Goal: Task Accomplishment & Management: Use online tool/utility

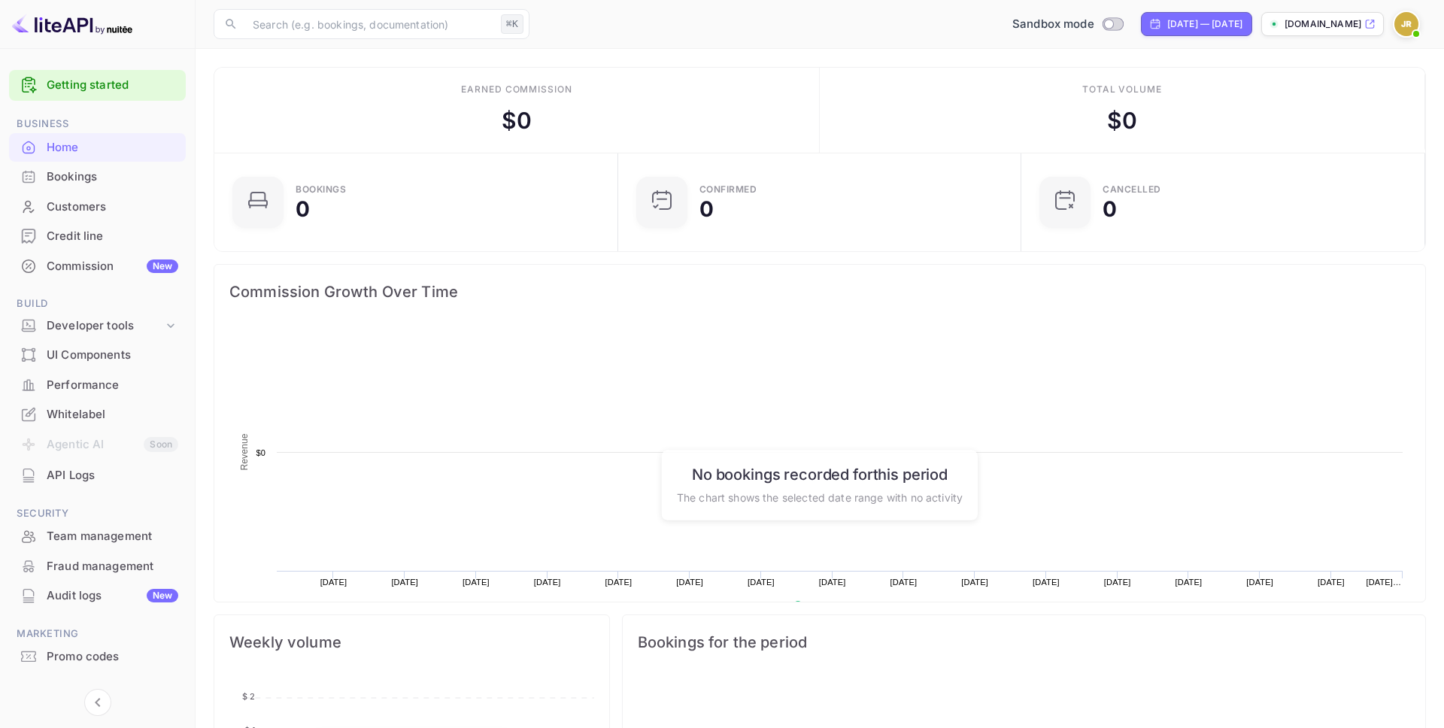
scroll to position [244, 395]
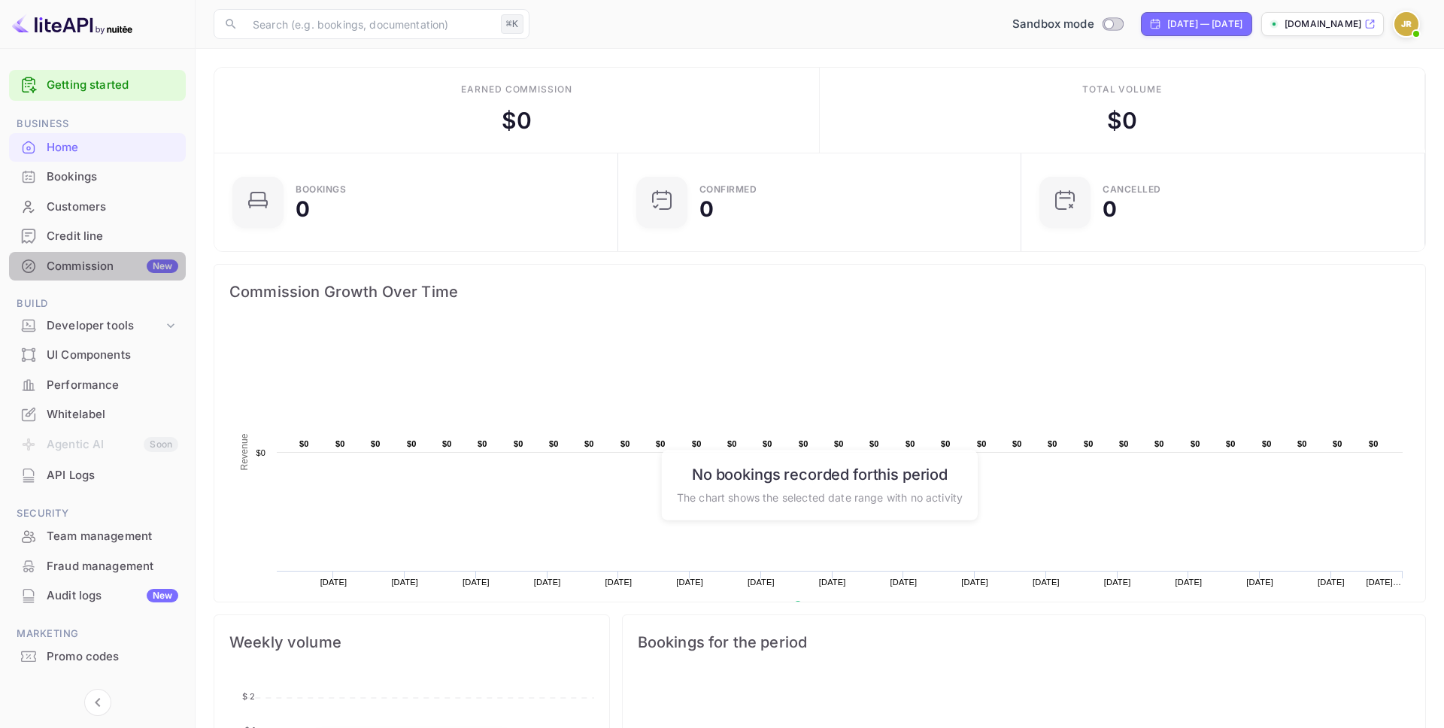
click at [96, 258] on div "Commission New" at bounding box center [113, 266] width 132 height 17
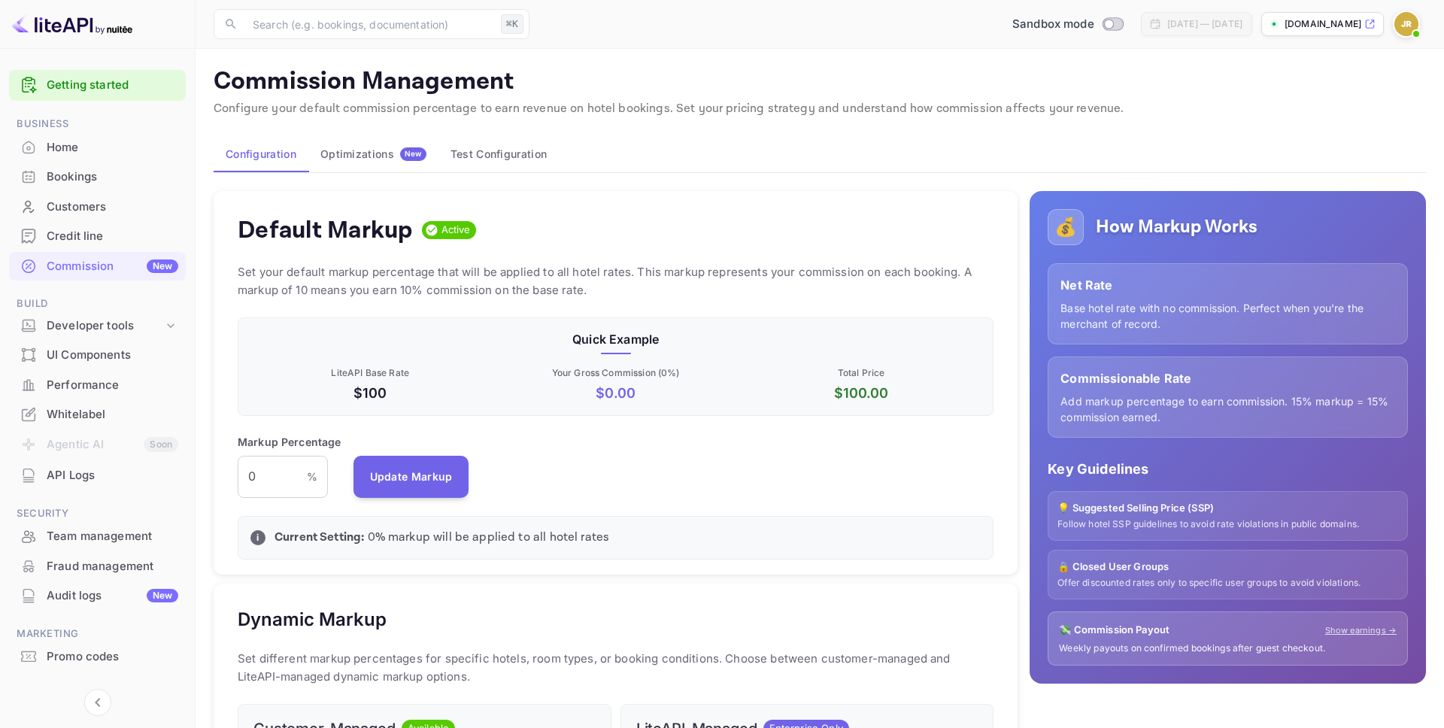
scroll to position [267, 756]
click at [505, 156] on button "Test Configuration" at bounding box center [498, 154] width 120 height 36
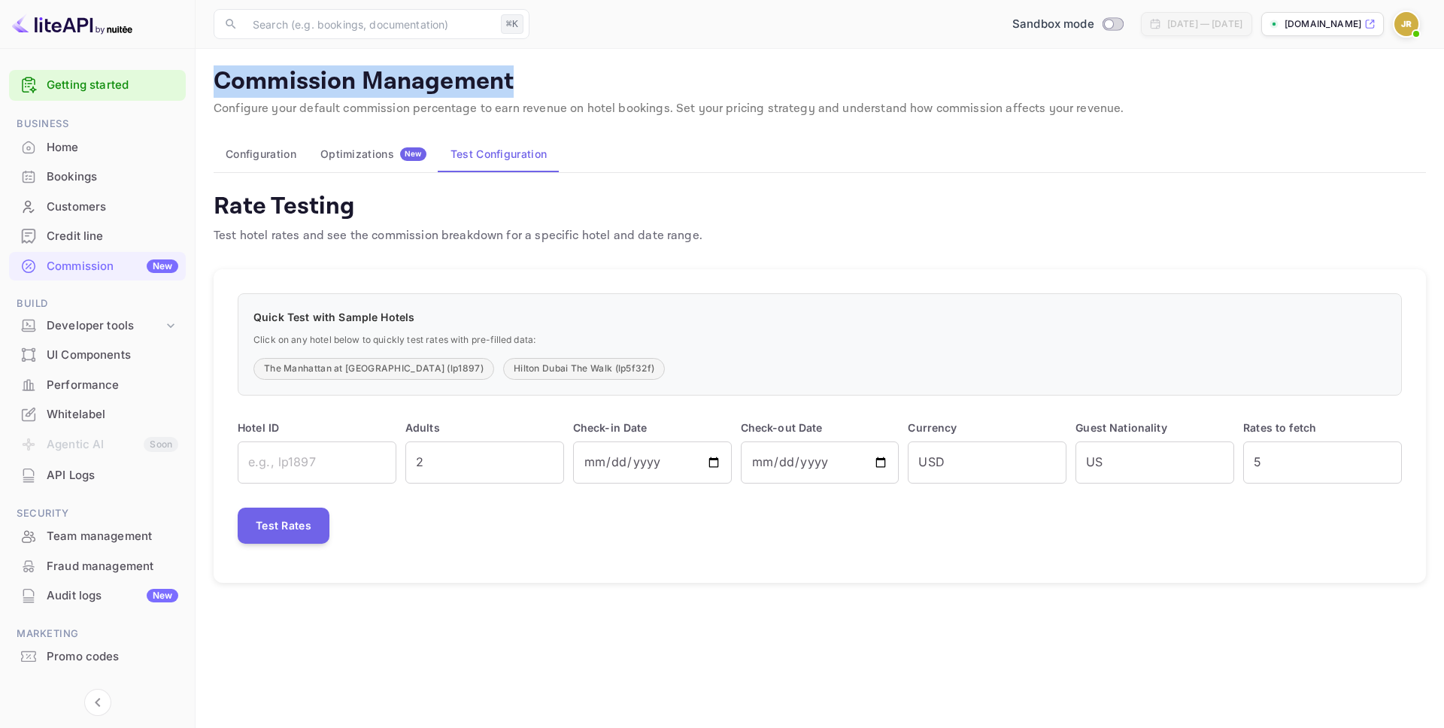
drag, startPoint x: 524, startPoint y: 86, endPoint x: 210, endPoint y: 86, distance: 314.4
click at [210, 86] on main "Commission Management Configure your default commission percentage to earn reve…" at bounding box center [820, 388] width 1249 height 679
copy p "Commission Management"
